Goal: Task Accomplishment & Management: Manage account settings

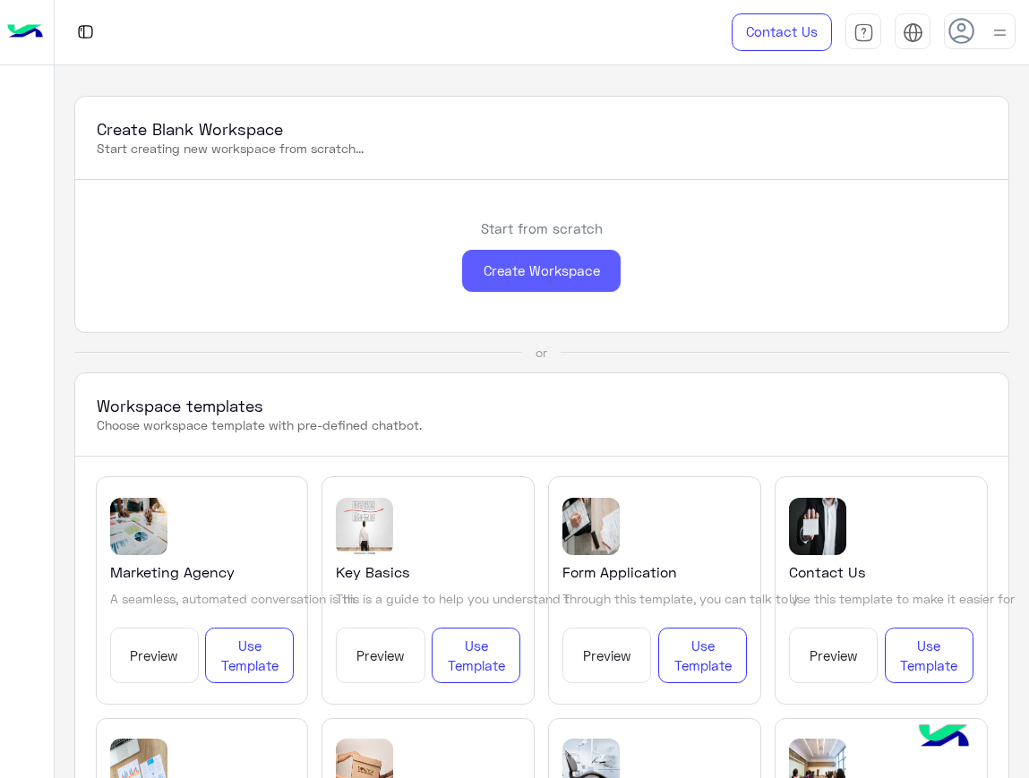
click at [515, 278] on div "Create Workspace" at bounding box center [541, 271] width 158 height 42
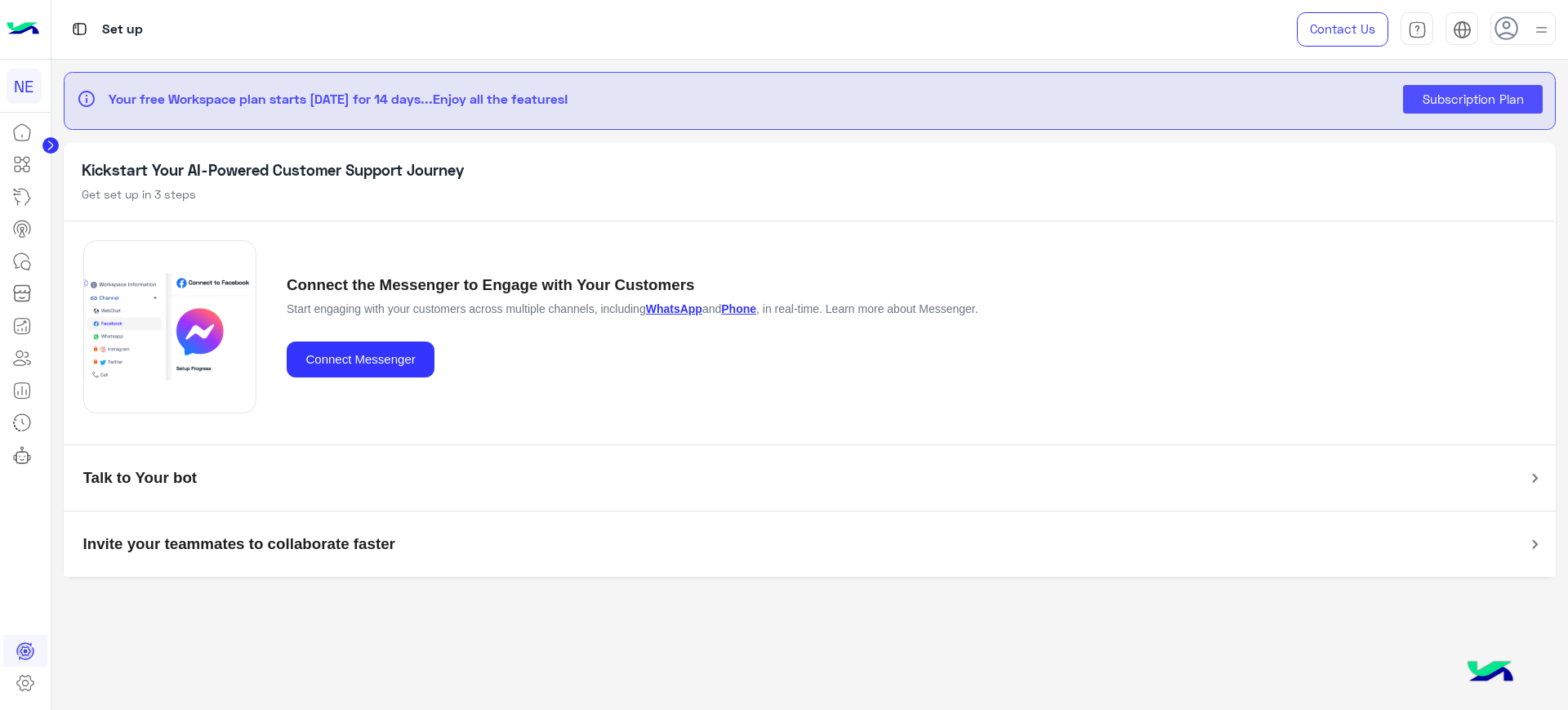
click at [20, 30] on img at bounding box center [23, 29] width 33 height 35
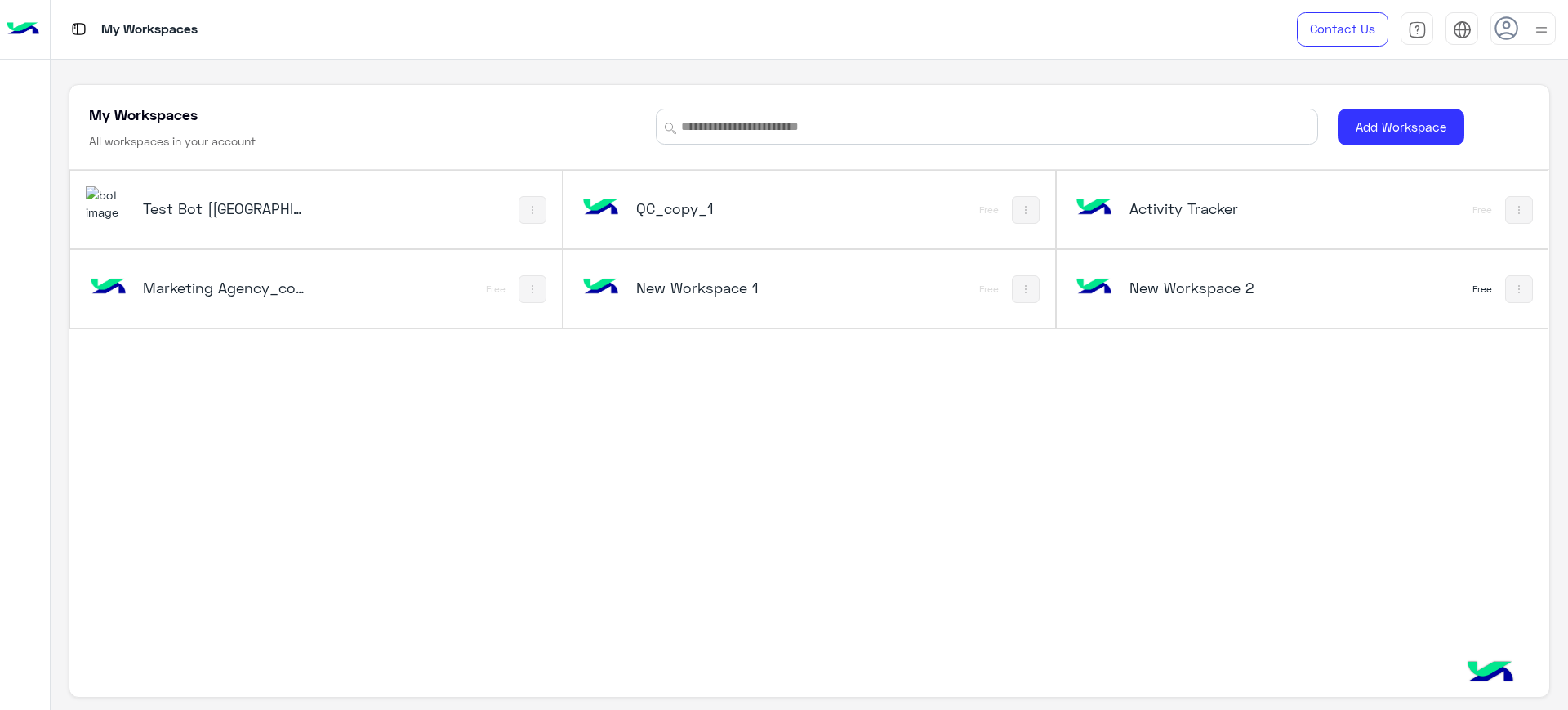
click at [532, 199] on button at bounding box center [532, 210] width 27 height 27
click at [594, 249] on link "Rename" at bounding box center [590, 250] width 132 height 39
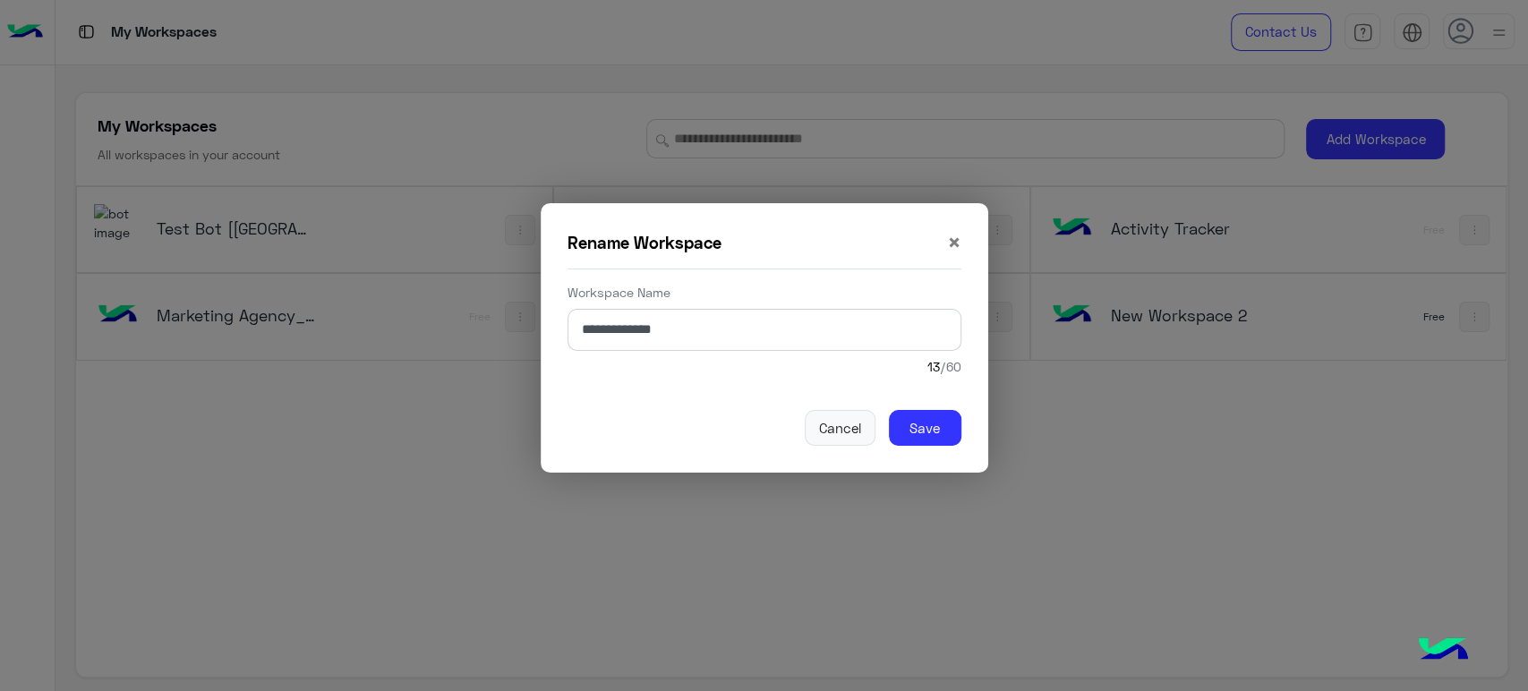
drag, startPoint x: 1583, startPoint y: 1, endPoint x: 749, endPoint y: 234, distance: 865.3
click at [749, 234] on div "Rename Workspace ×" at bounding box center [765, 242] width 394 height 25
click at [952, 237] on span "×" at bounding box center [954, 241] width 14 height 29
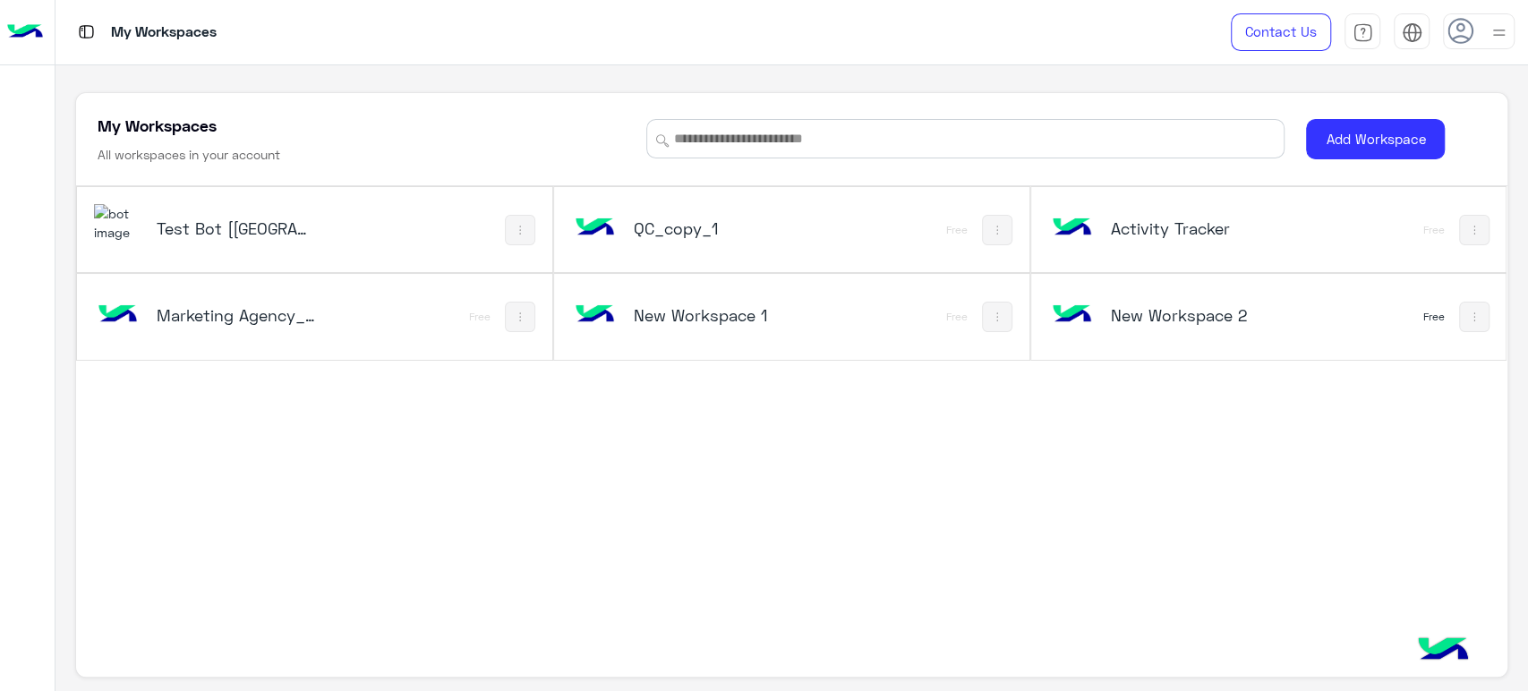
click at [995, 312] on img at bounding box center [997, 317] width 14 height 14
click at [759, 492] on div at bounding box center [764, 345] width 1528 height 691
click at [515, 235] on img at bounding box center [520, 230] width 14 height 14
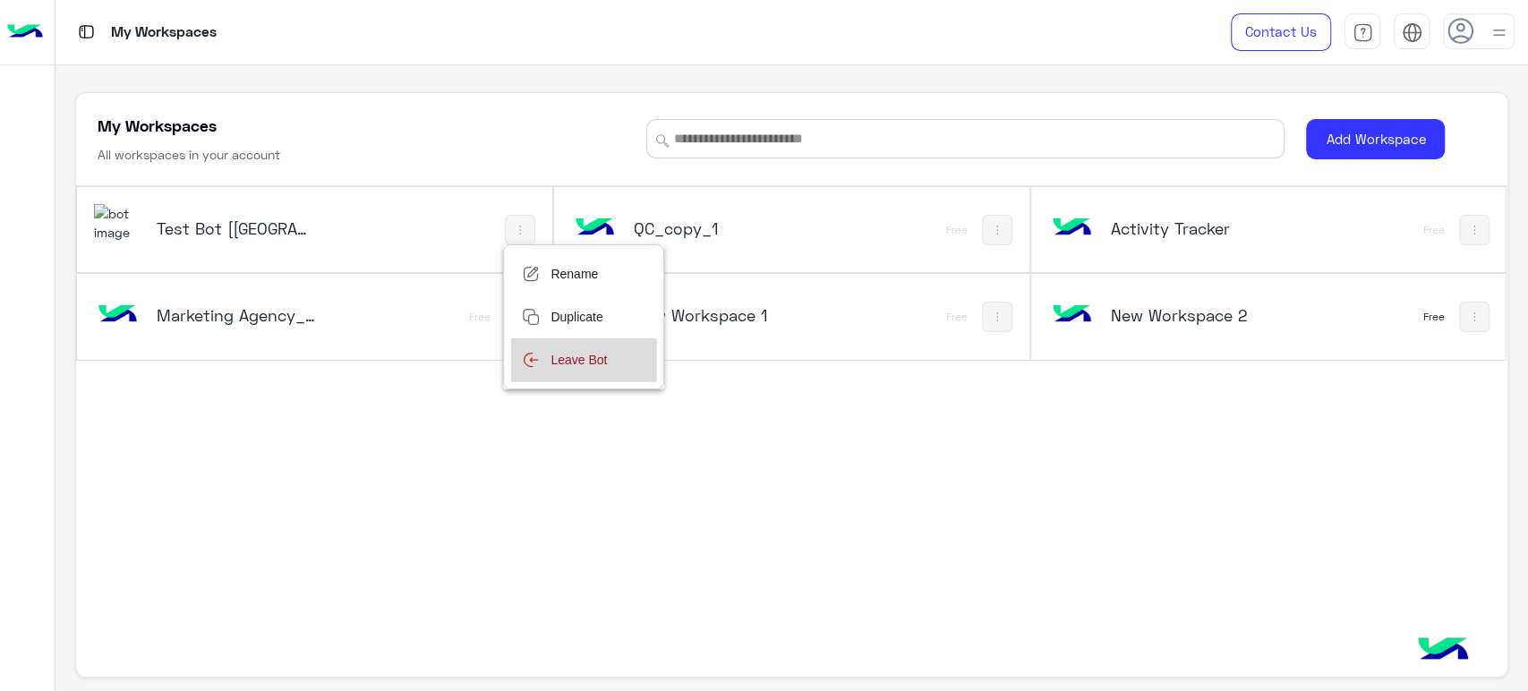
click at [576, 356] on link "Leave Bot" at bounding box center [583, 359] width 145 height 43
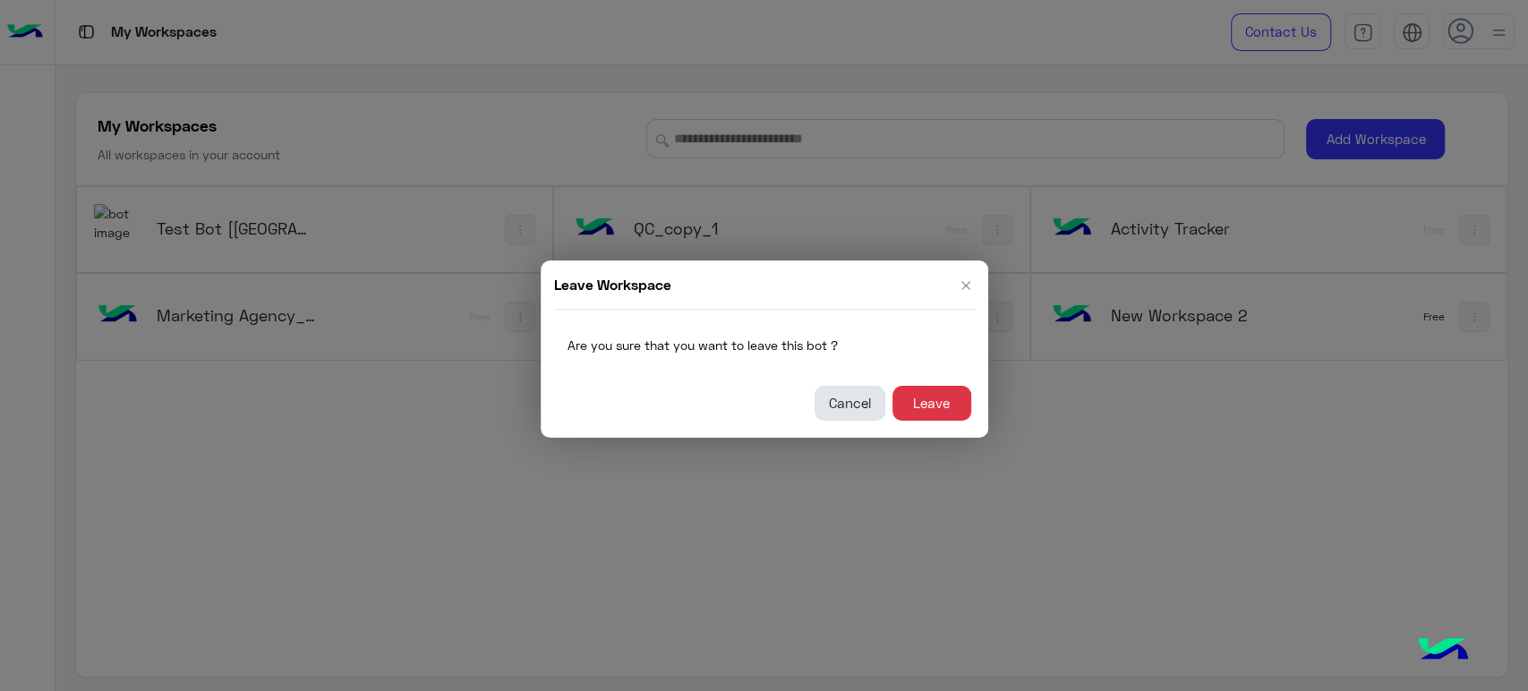
click at [842, 398] on button "Cancel" at bounding box center [850, 404] width 71 height 36
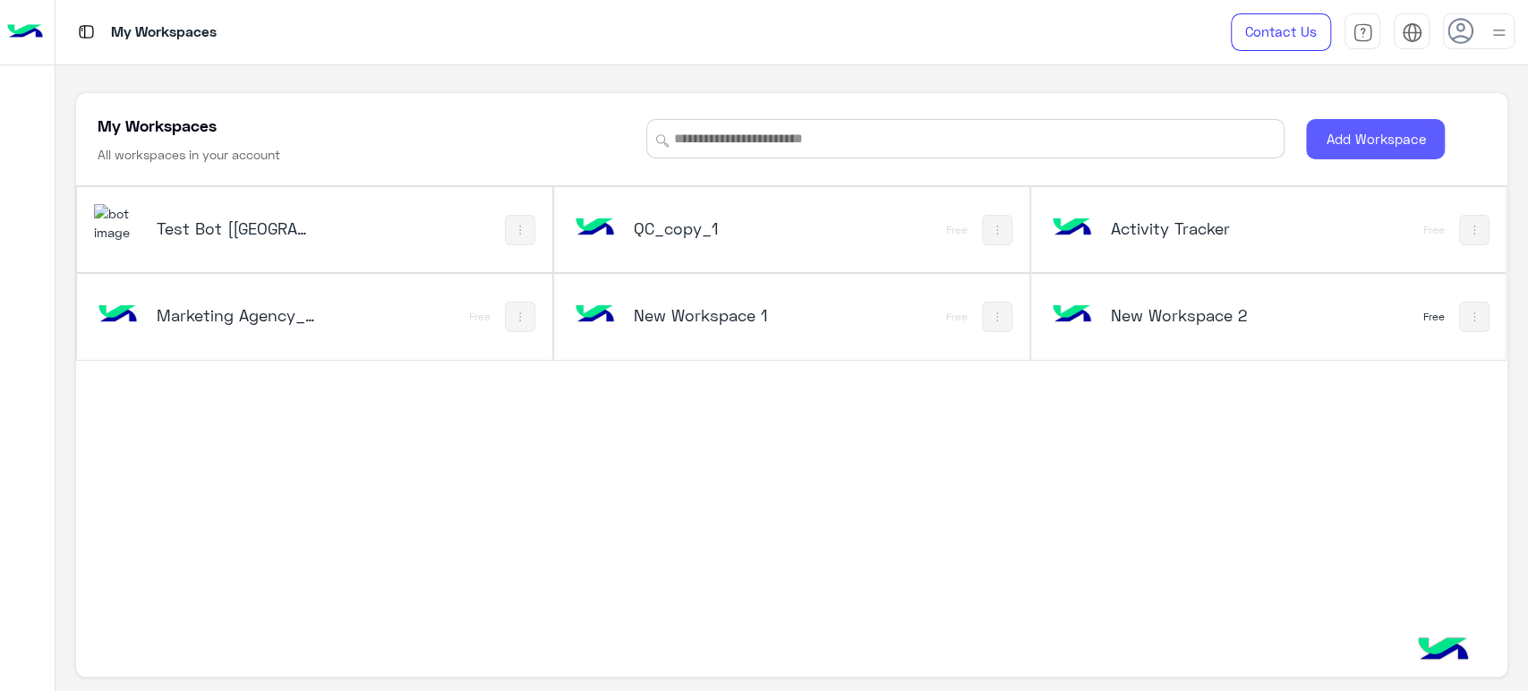
click at [1028, 142] on button "Add Workspace" at bounding box center [1375, 139] width 139 height 40
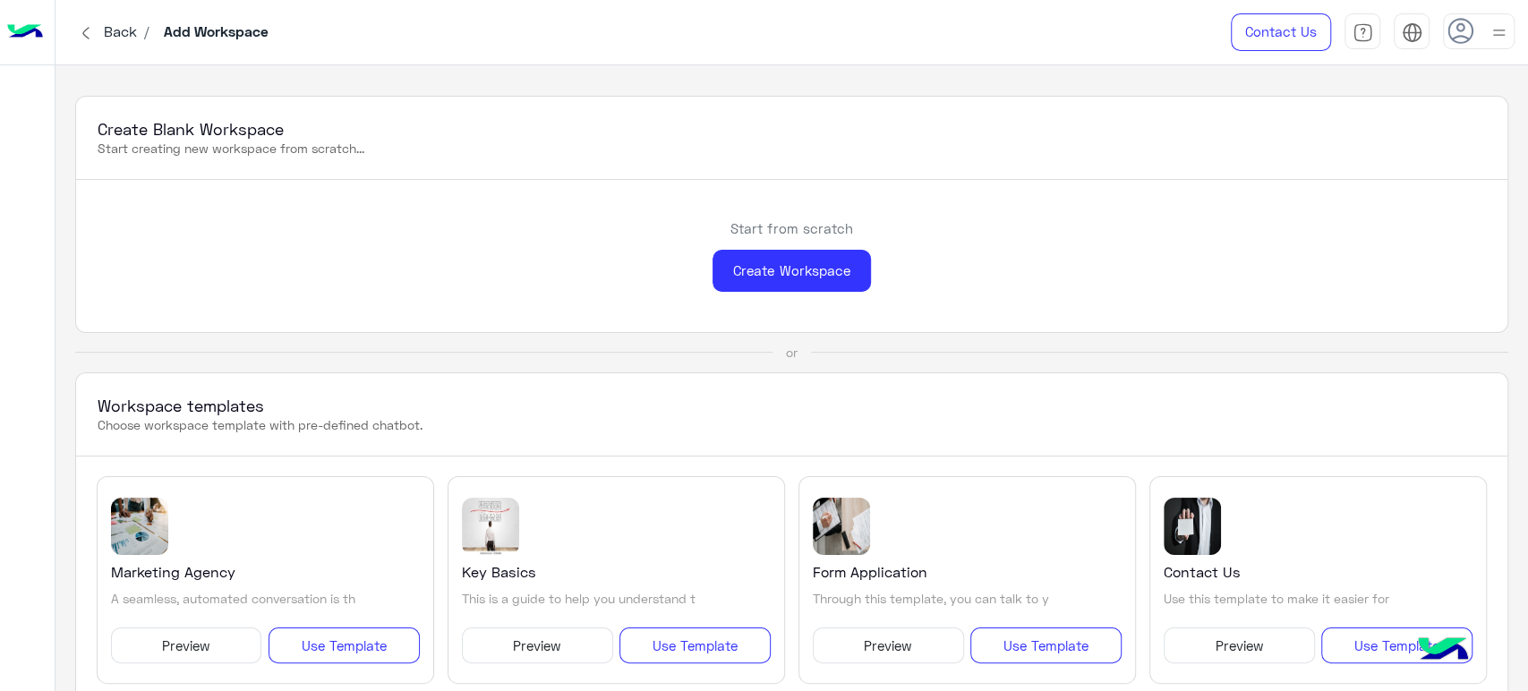
click at [93, 38] on img at bounding box center [85, 32] width 21 height 21
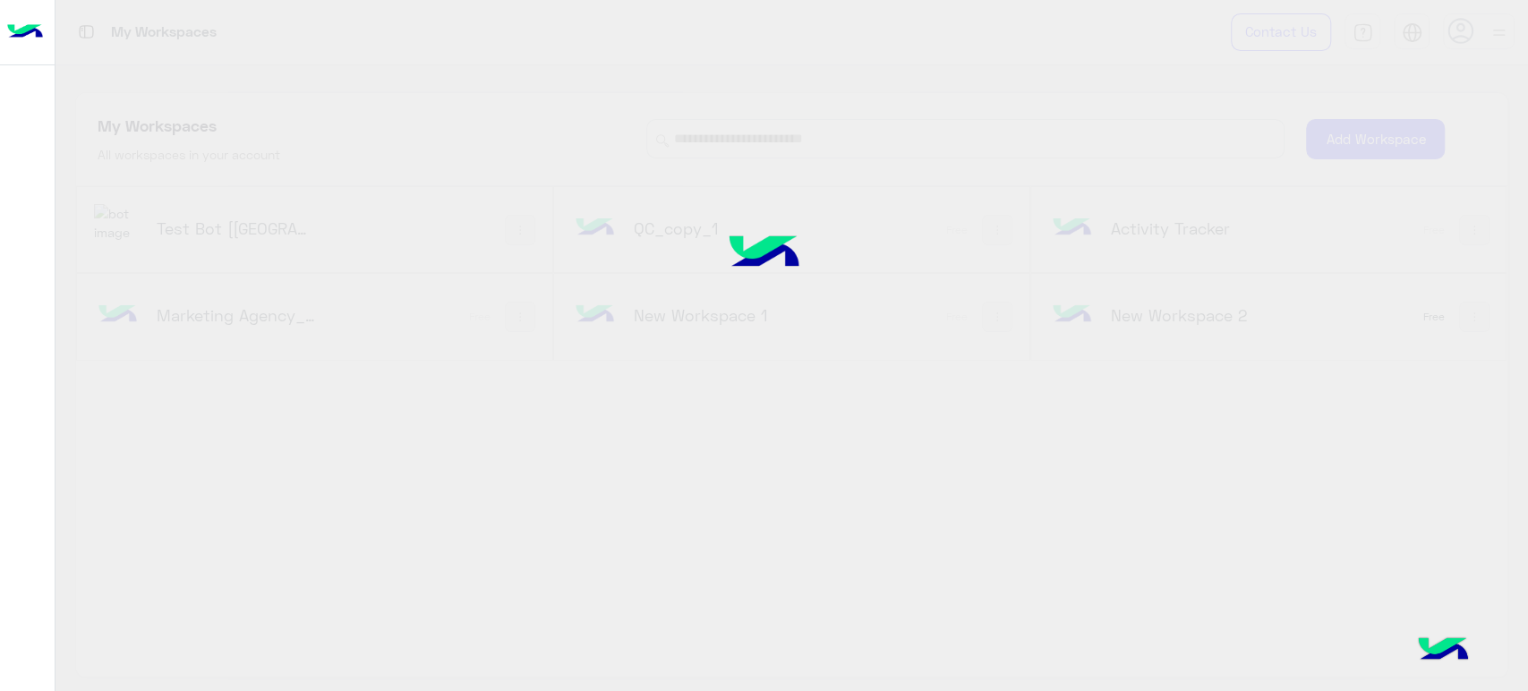
click at [1028, 33] on div at bounding box center [764, 345] width 1528 height 691
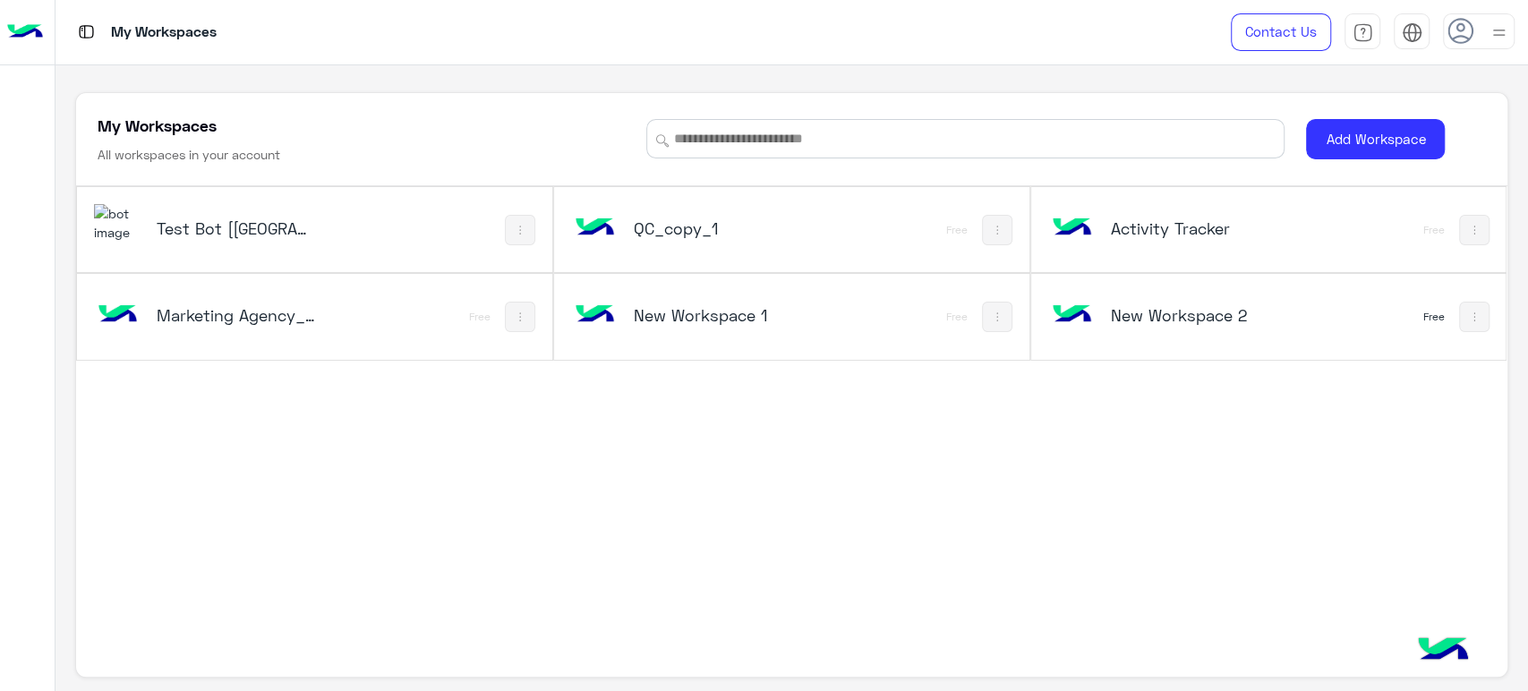
click at [1028, 33] on div at bounding box center [1479, 31] width 72 height 36
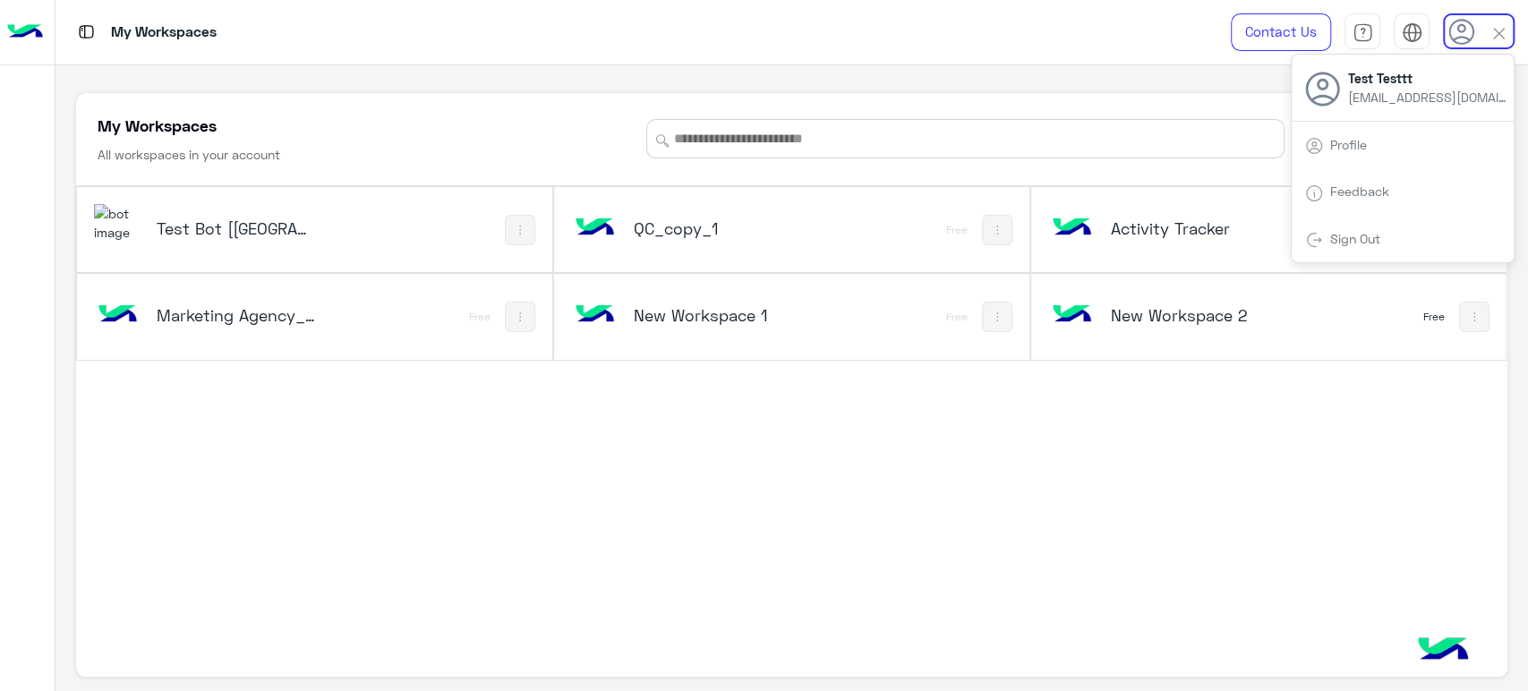
click at [1028, 33] on div at bounding box center [1479, 31] width 72 height 36
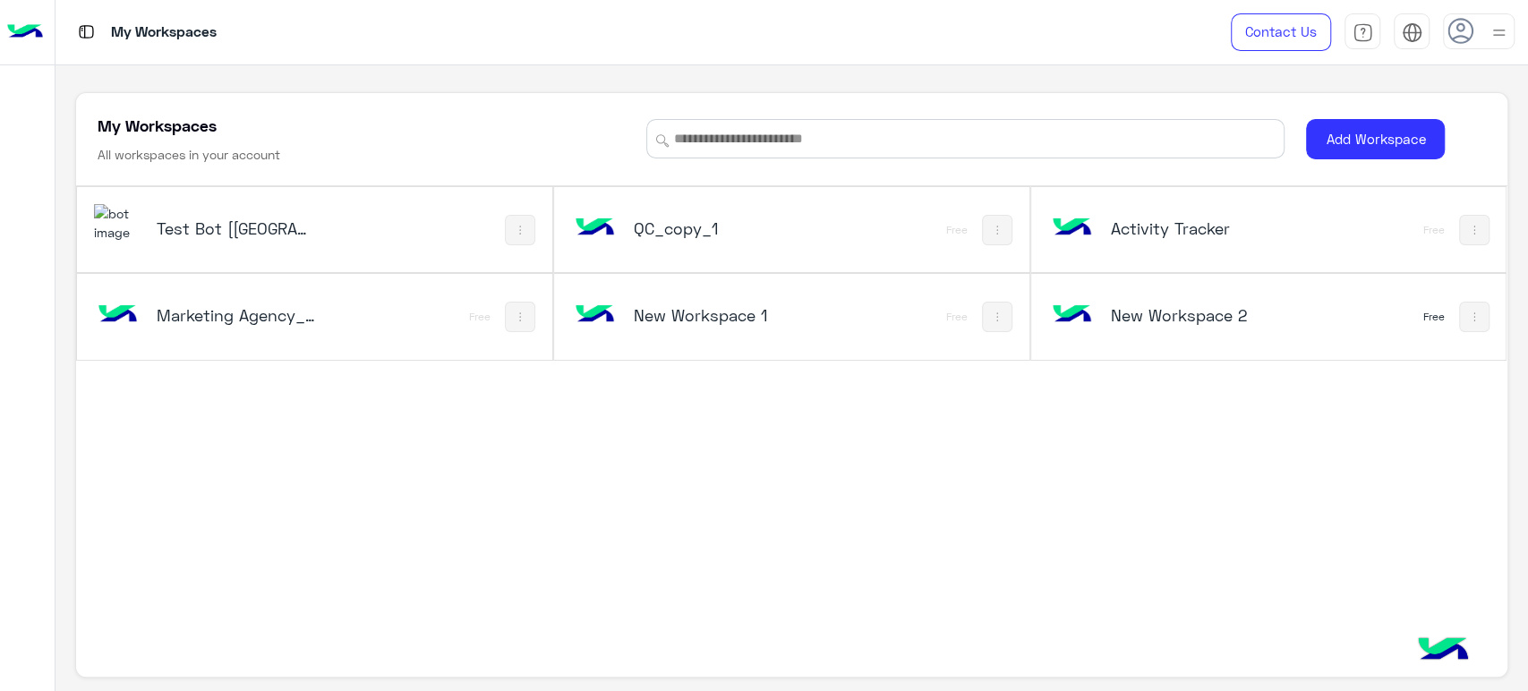
click at [1028, 570] on div "Test Bot [QC] QC_copy_1 Free Activity Tracker Free Marketing Agency_copy_1 Free…" at bounding box center [791, 411] width 1430 height 451
click at [990, 312] on img at bounding box center [997, 317] width 14 height 14
click at [1028, 318] on div at bounding box center [764, 345] width 1528 height 691
click at [1028, 318] on img at bounding box center [1474, 317] width 14 height 14
click at [1028, 516] on div at bounding box center [764, 345] width 1528 height 691
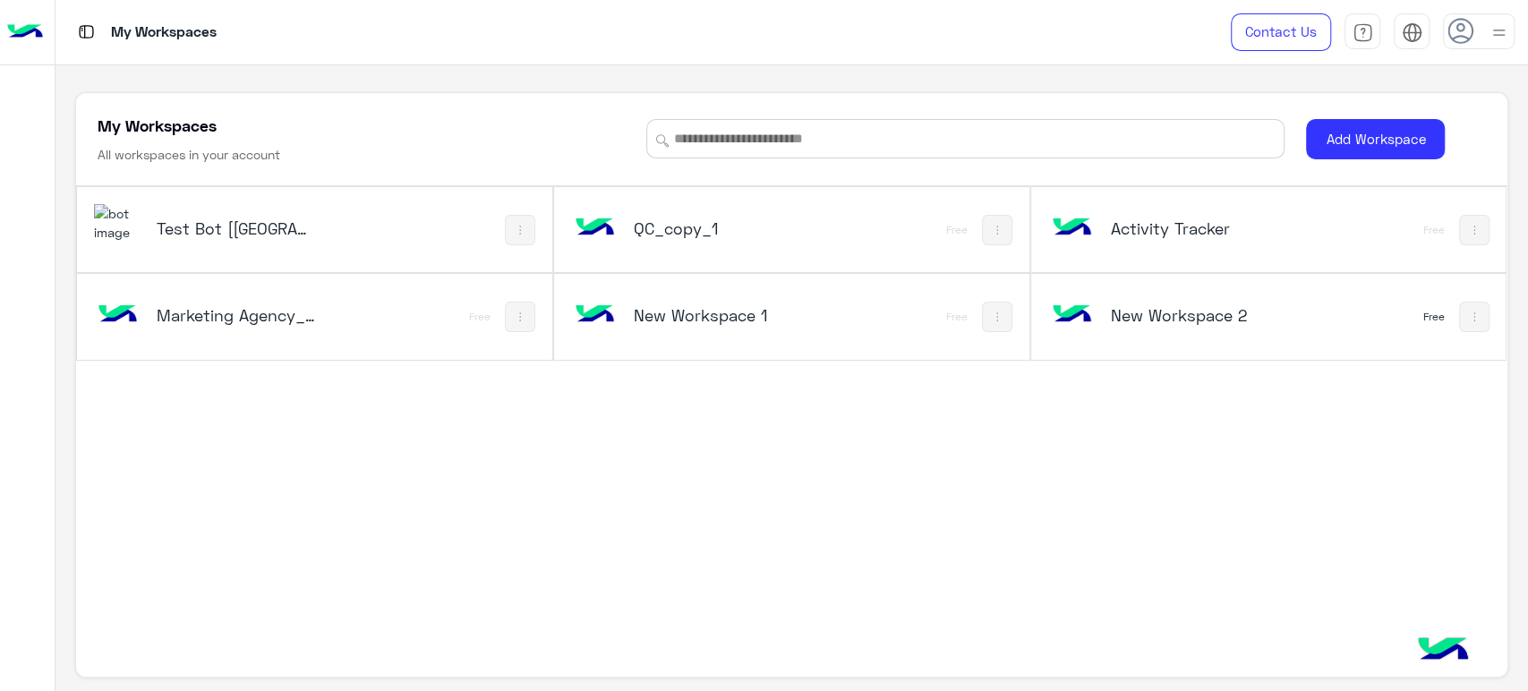
click at [1028, 32] on icon at bounding box center [1460, 31] width 27 height 27
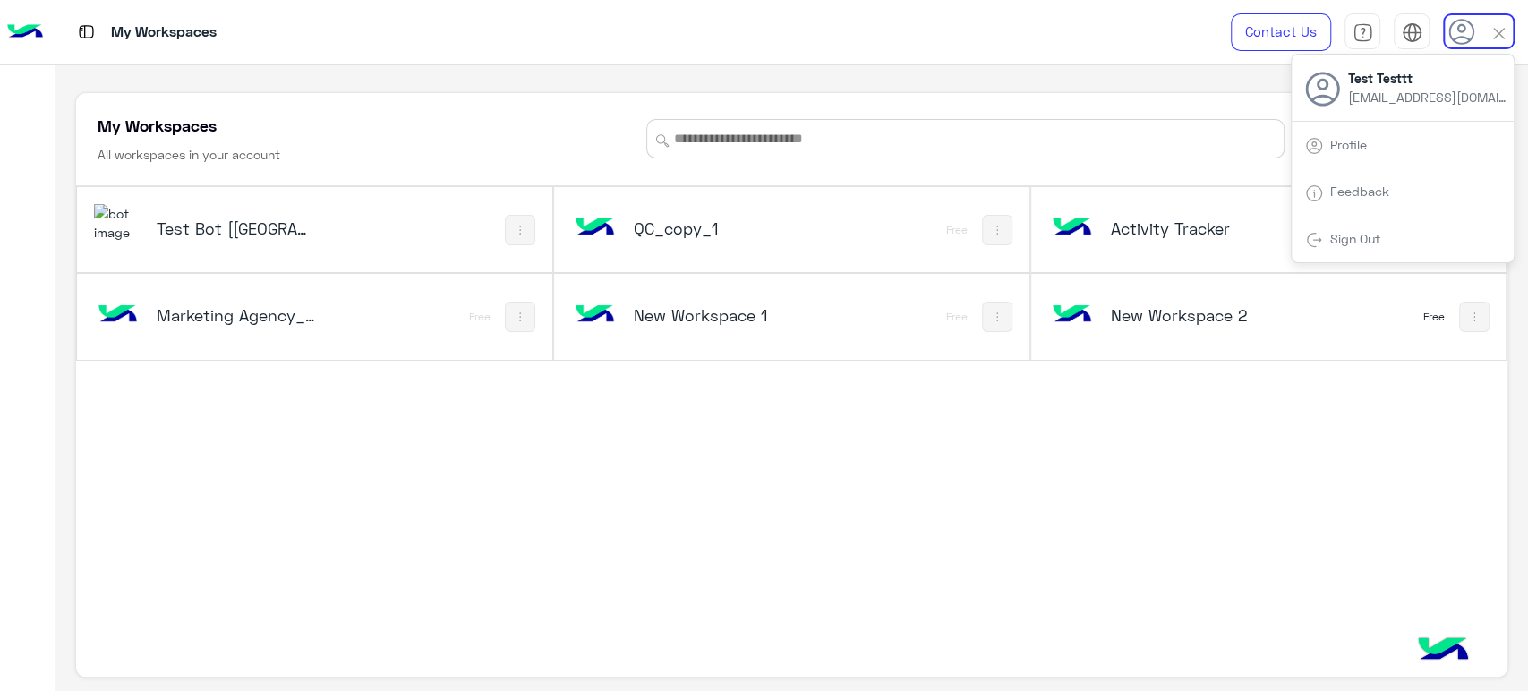
click at [1028, 238] on link "Sign Out" at bounding box center [1355, 238] width 50 height 15
click at [687, 66] on div "My Workspaces All workspaces in your account Add Workspace Test Bot [QC] QC_cop…" at bounding box center [792, 378] width 1473 height 627
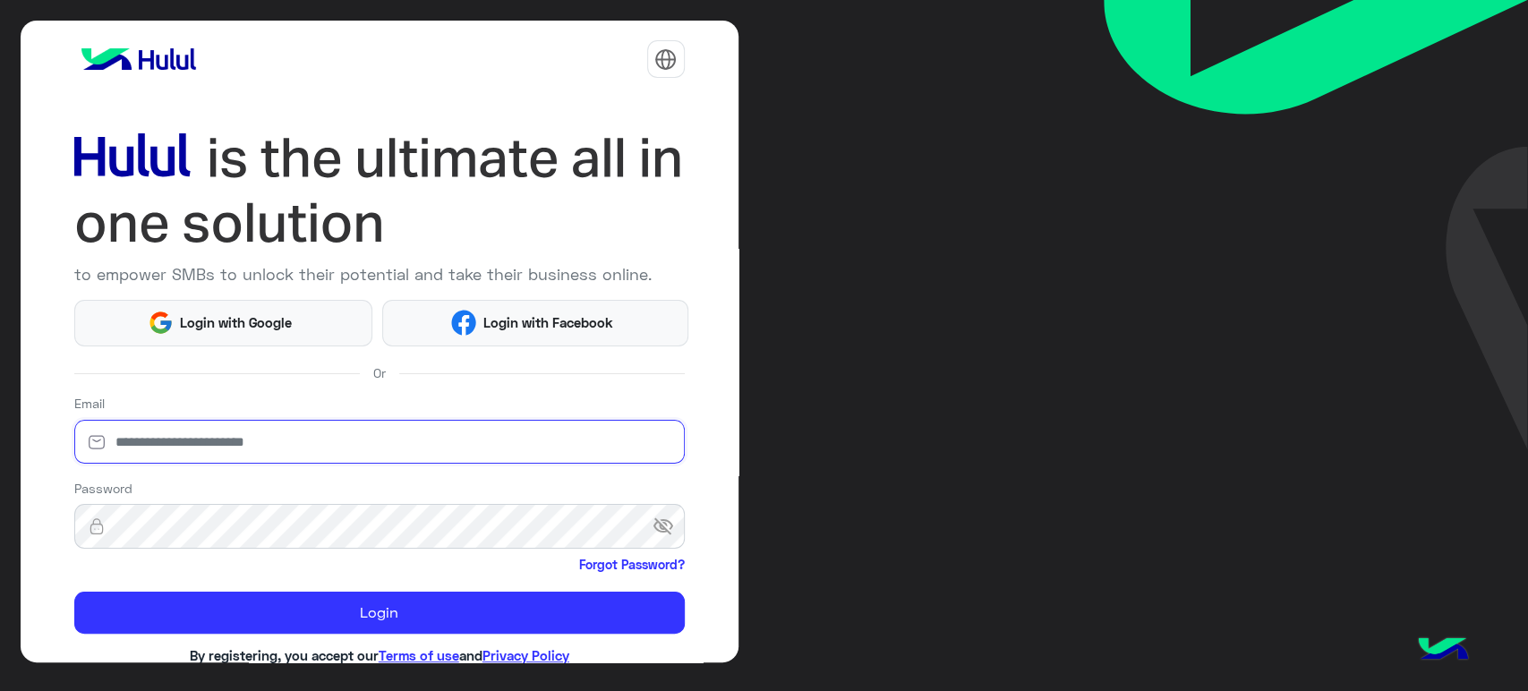
type input "**********"
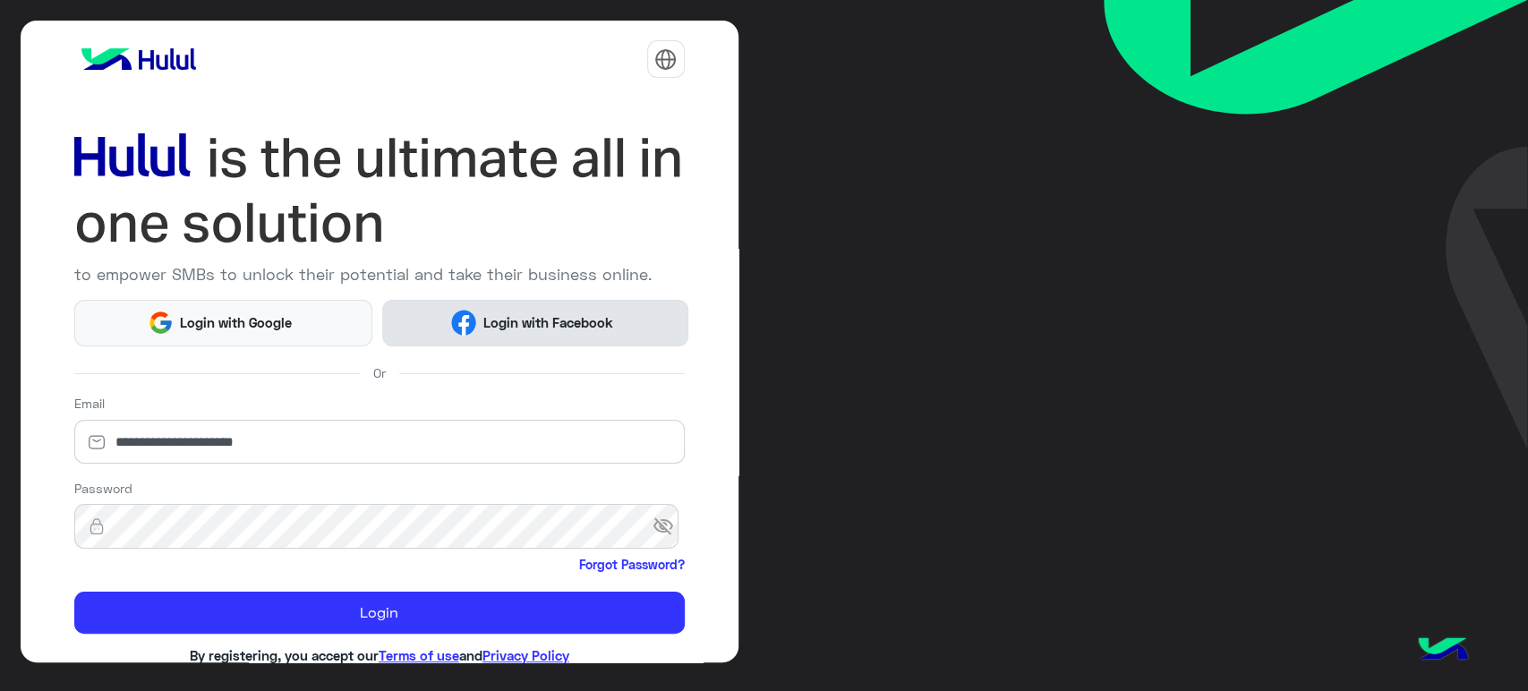
click at [520, 329] on span "Login with Facebook" at bounding box center [547, 322] width 143 height 21
